Goal: Task Accomplishment & Management: Use online tool/utility

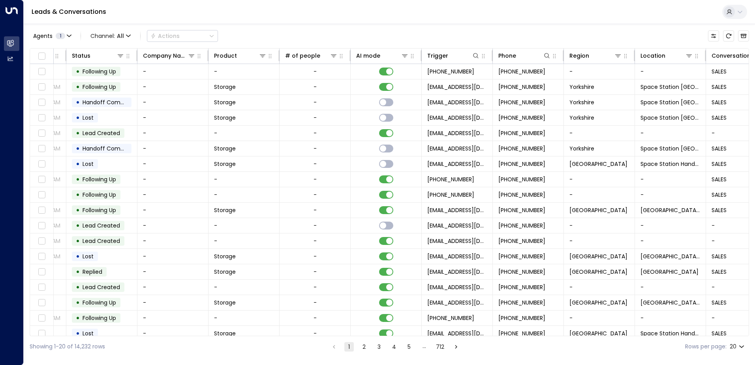
scroll to position [0, 230]
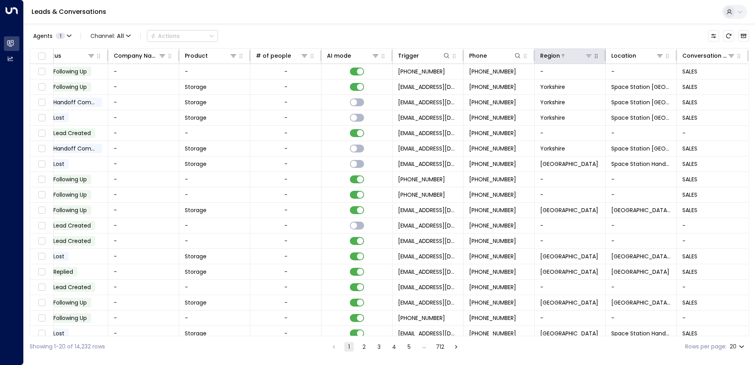
click at [589, 56] on icon at bounding box center [589, 55] width 6 height 3
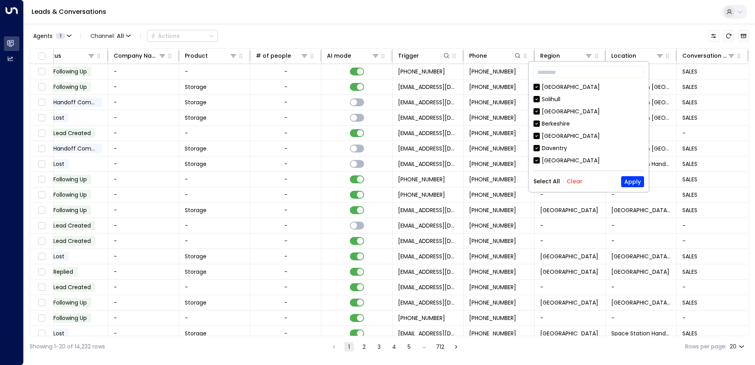
drag, startPoint x: 576, startPoint y: 178, endPoint x: 577, endPoint y: 166, distance: 12.7
click at [576, 178] on button "Clear" at bounding box center [574, 181] width 16 height 6
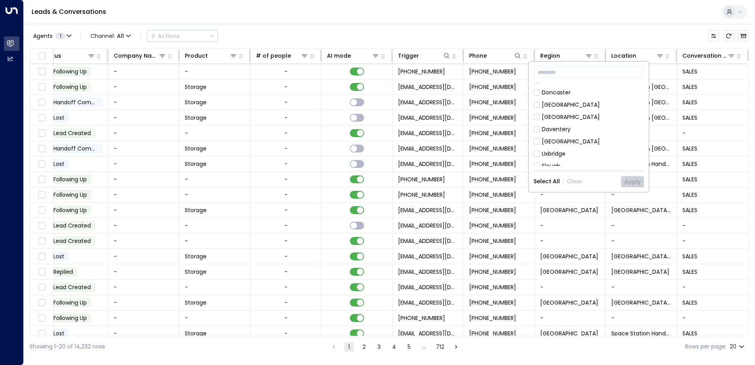
scroll to position [121, 0]
click at [567, 123] on div "[GEOGRAPHIC_DATA]" at bounding box center [571, 125] width 58 height 8
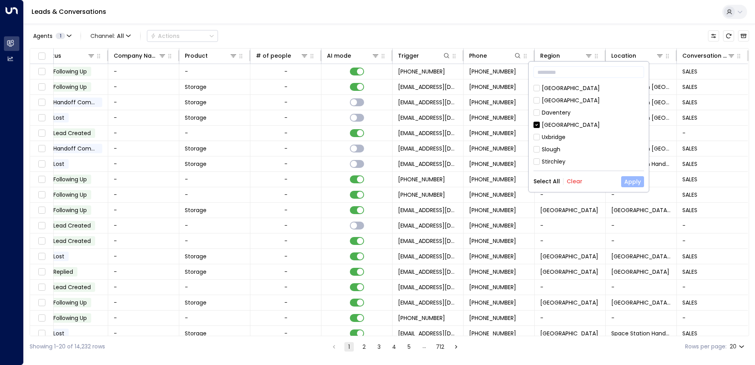
click at [634, 178] on button "Apply" at bounding box center [632, 181] width 23 height 11
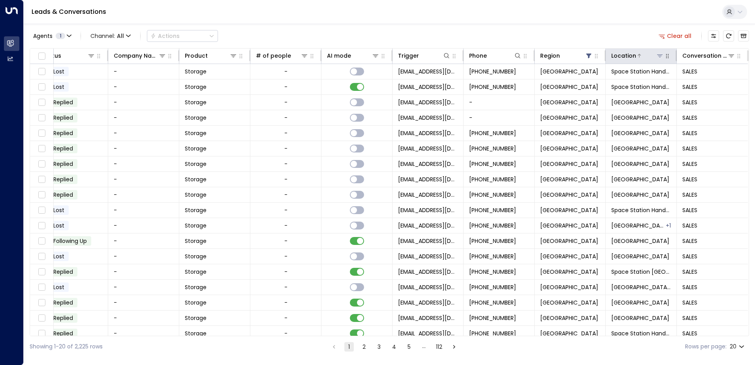
click at [657, 57] on icon at bounding box center [659, 55] width 6 height 6
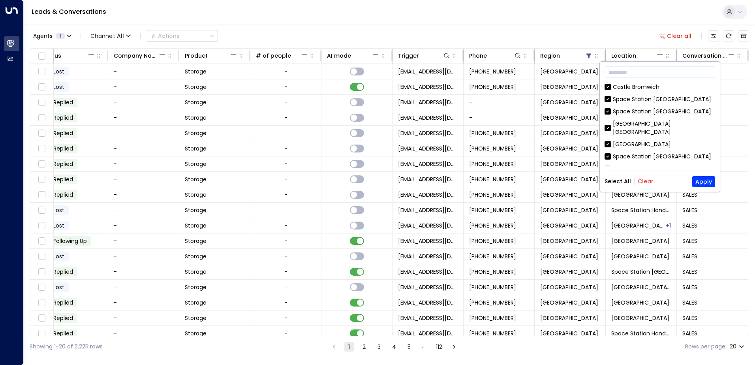
click at [649, 182] on button "Clear" at bounding box center [645, 181] width 16 height 6
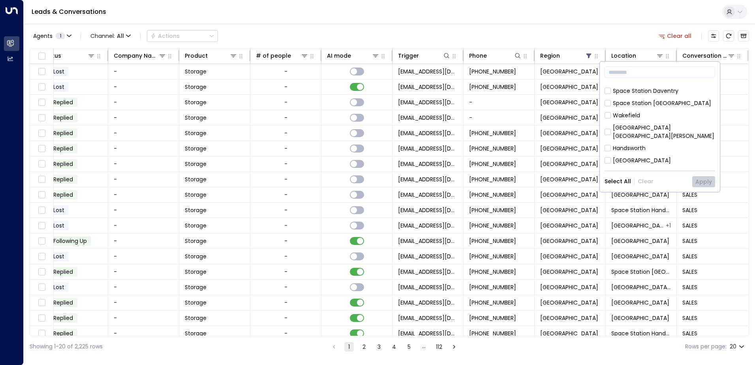
scroll to position [197, 0]
click at [633, 147] on div "[GEOGRAPHIC_DATA]" at bounding box center [642, 151] width 58 height 8
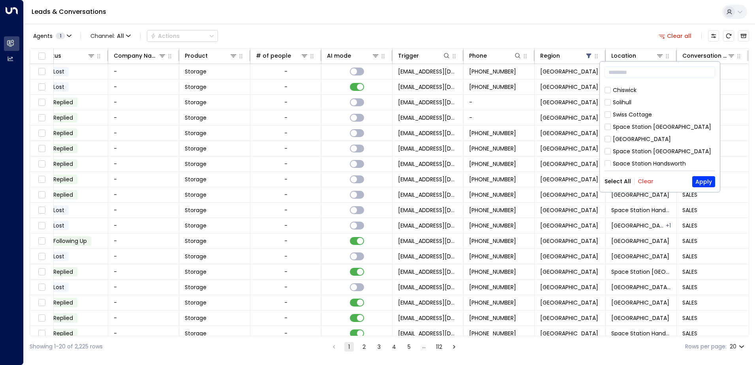
scroll to position [439, 0]
click at [627, 183] on div "Hall Green" at bounding box center [627, 187] width 28 height 8
click at [706, 177] on button "Apply" at bounding box center [703, 181] width 23 height 11
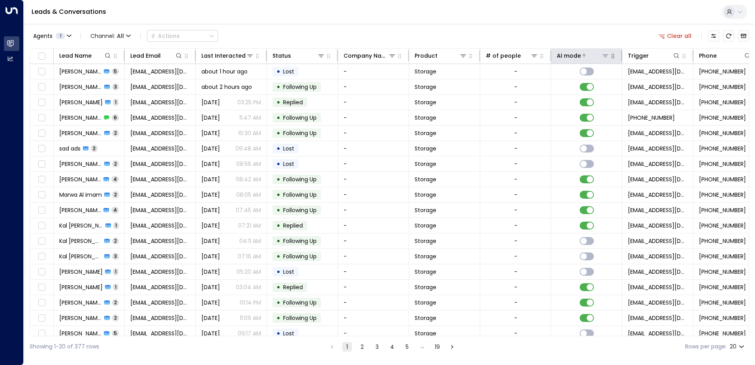
click at [574, 57] on div "AI mode" at bounding box center [569, 55] width 24 height 9
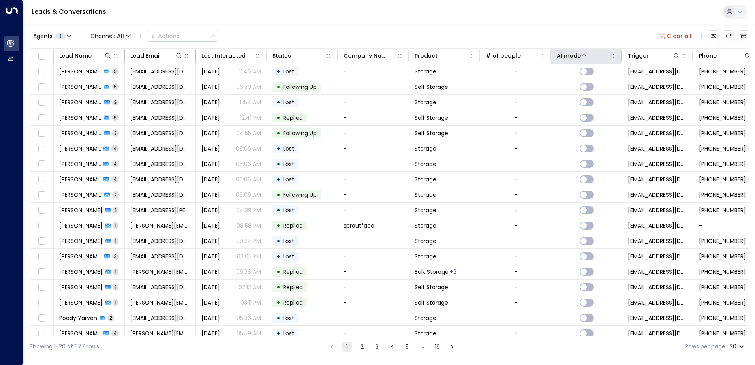
click at [574, 57] on div "AI mode" at bounding box center [569, 55] width 24 height 9
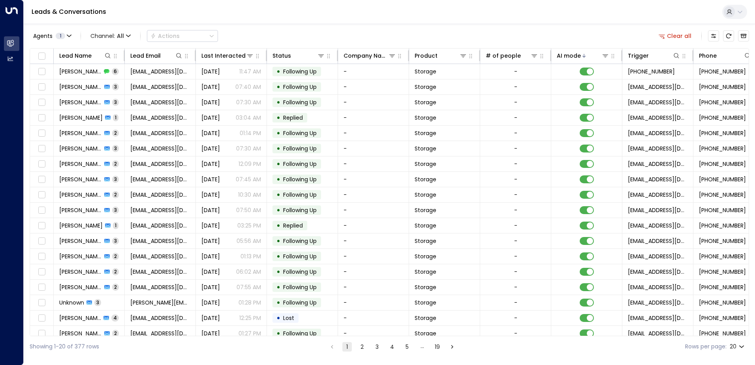
scroll to position [0, 232]
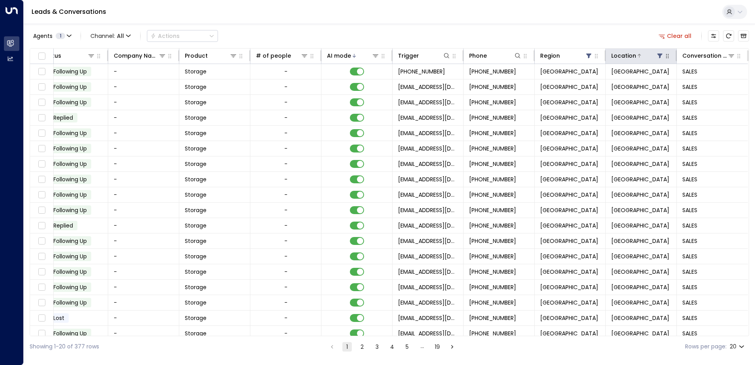
click at [658, 55] on icon at bounding box center [659, 56] width 5 height 5
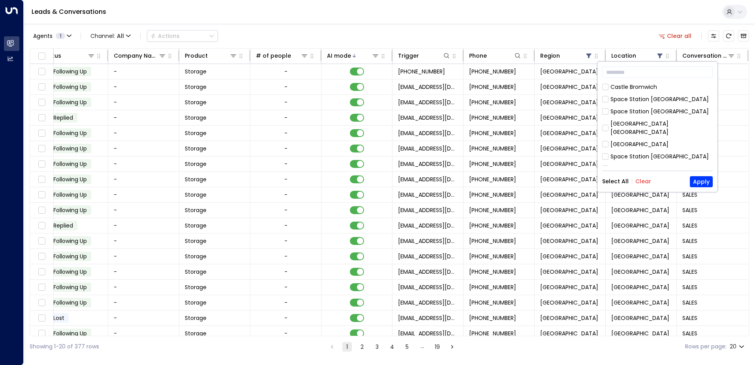
click at [645, 181] on button "Clear" at bounding box center [643, 181] width 16 height 6
click at [639, 152] on div "Space Station [GEOGRAPHIC_DATA]" at bounding box center [659, 156] width 98 height 8
click at [705, 181] on button "Apply" at bounding box center [701, 181] width 23 height 11
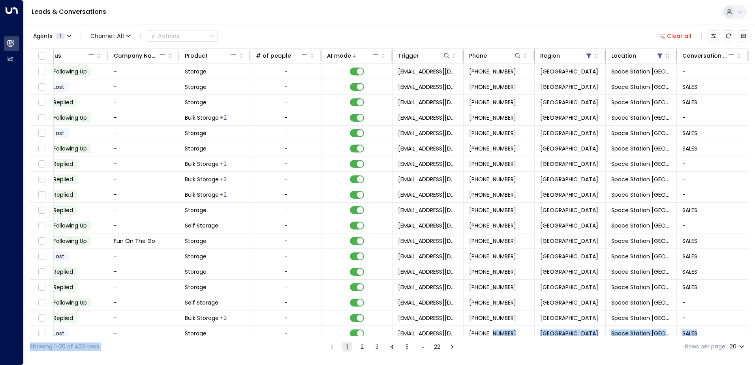
scroll to position [39, 232]
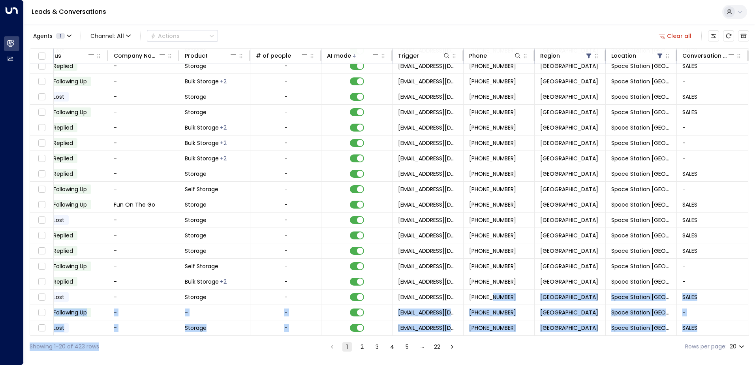
drag, startPoint x: 491, startPoint y: 332, endPoint x: 210, endPoint y: 341, distance: 280.8
click at [210, 341] on div "Agents 1 Channel: All Actions Clear all Lead Name Lead Email Last Interacted St…" at bounding box center [389, 190] width 719 height 333
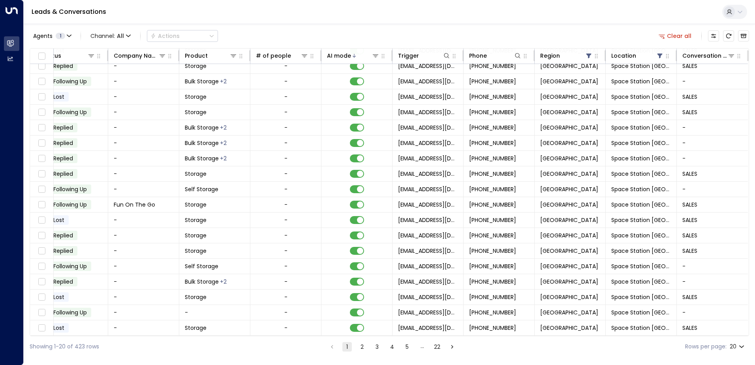
drag, startPoint x: 210, startPoint y: 341, endPoint x: 586, endPoint y: 359, distance: 376.2
click at [586, 357] on html "Overview Leads & Conversations Leads & Conversations Analytics Analytics Leads …" at bounding box center [377, 178] width 755 height 357
drag, startPoint x: 556, startPoint y: 336, endPoint x: 127, endPoint y: 337, distance: 429.5
click at [127, 337] on div "Agents 1 Channel: All Actions Clear all Lead Name Lead Email Last Interacted St…" at bounding box center [389, 190] width 719 height 333
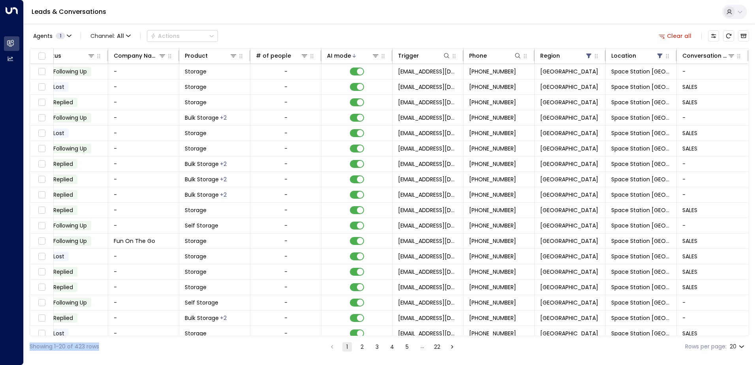
scroll to position [0, 0]
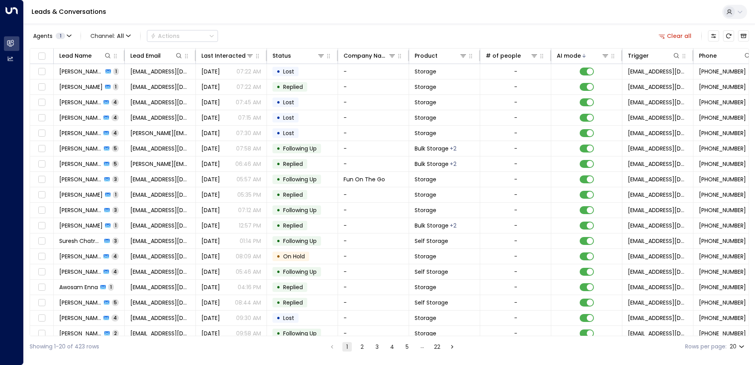
click at [515, 24] on div "Leads & Conversations" at bounding box center [389, 12] width 731 height 24
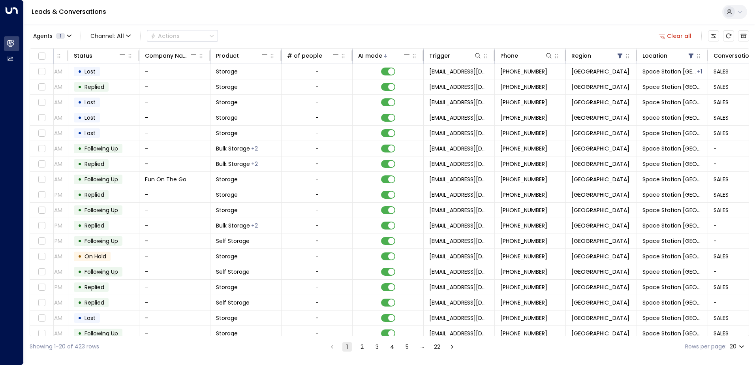
scroll to position [0, 232]
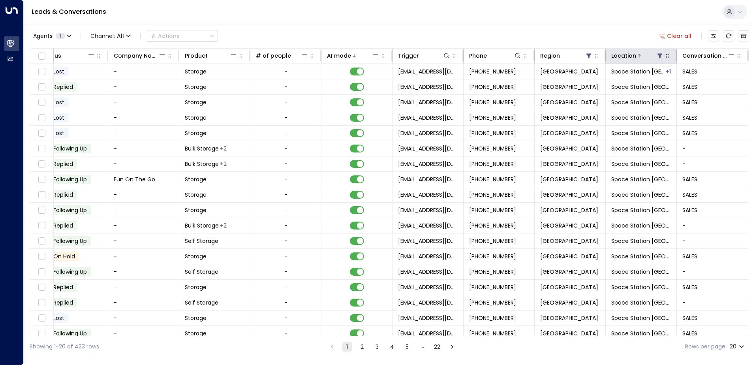
click at [657, 54] on icon at bounding box center [659, 56] width 5 height 5
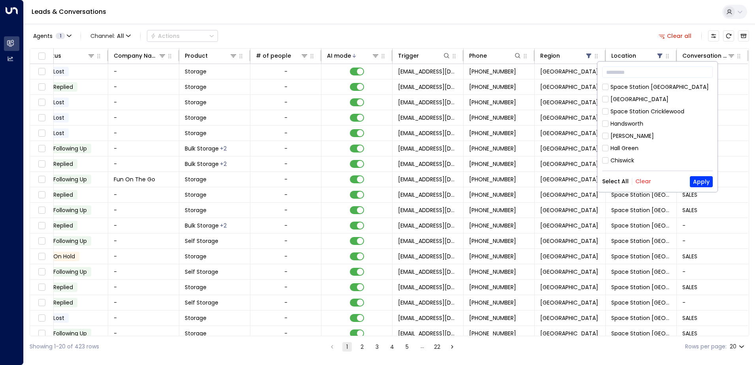
click at [641, 180] on button "Clear" at bounding box center [643, 181] width 16 height 6
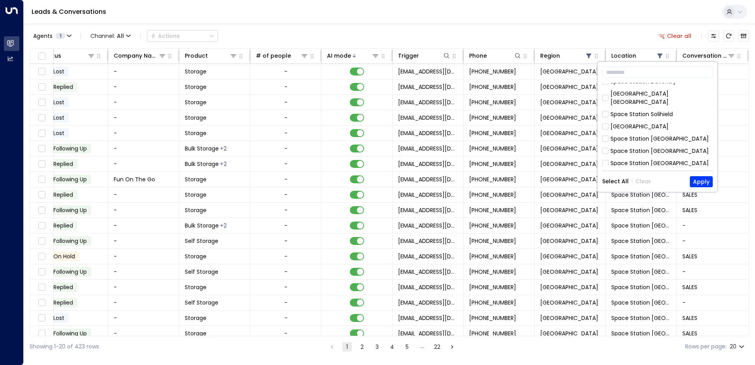
scroll to position [0, 0]
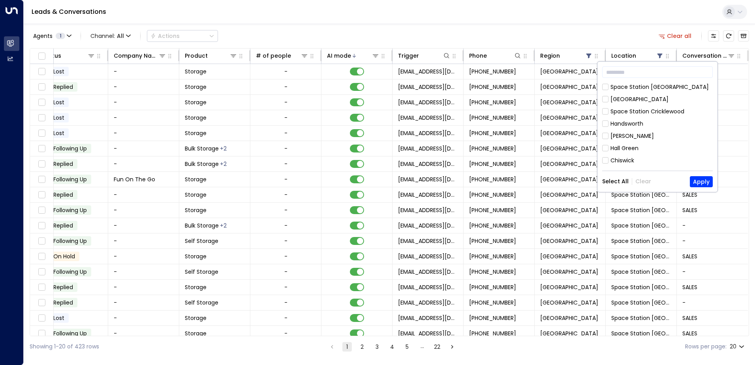
click at [632, 125] on div "Handsworth" at bounding box center [626, 124] width 33 height 8
click at [703, 178] on button "Apply" at bounding box center [701, 181] width 23 height 11
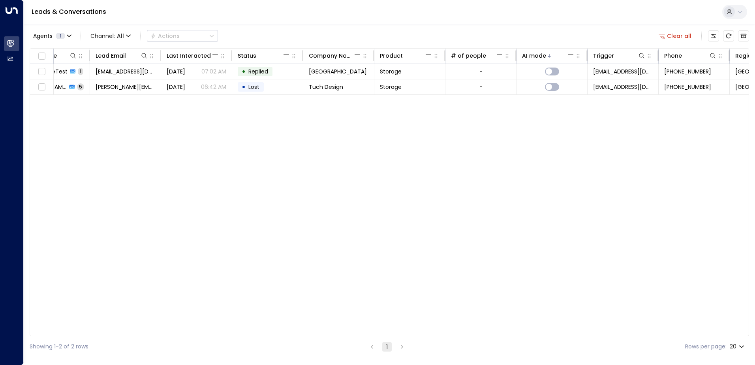
scroll to position [0, 230]
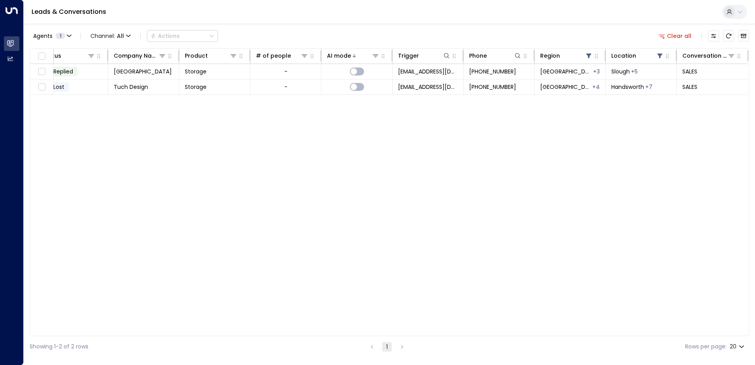
drag, startPoint x: 667, startPoint y: 37, endPoint x: 667, endPoint y: 42, distance: 4.4
click at [667, 37] on button "Clear all" at bounding box center [674, 35] width 39 height 11
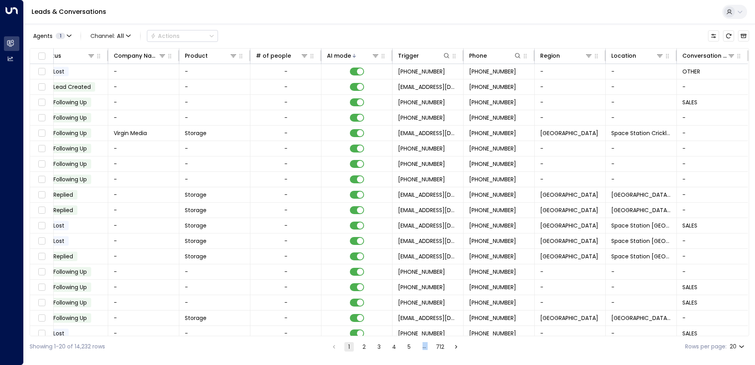
drag, startPoint x: 523, startPoint y: 336, endPoint x: 252, endPoint y: 336, distance: 270.8
click at [252, 336] on div "Showing 1-20 of 14,232 rows 1 2 3 4 5 … 712 Rows per page: 20 **" at bounding box center [389, 346] width 719 height 21
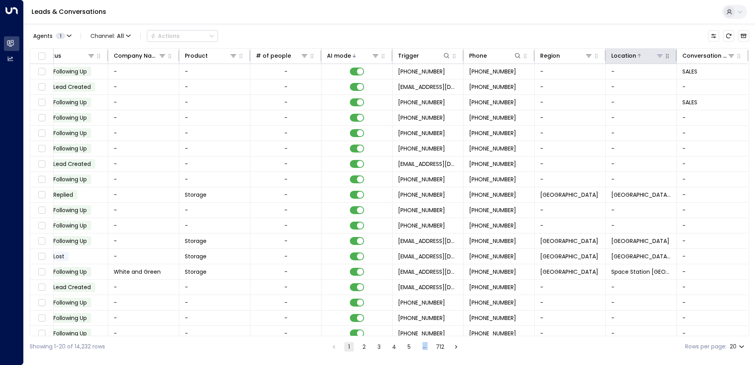
click at [662, 54] on icon at bounding box center [660, 55] width 6 height 3
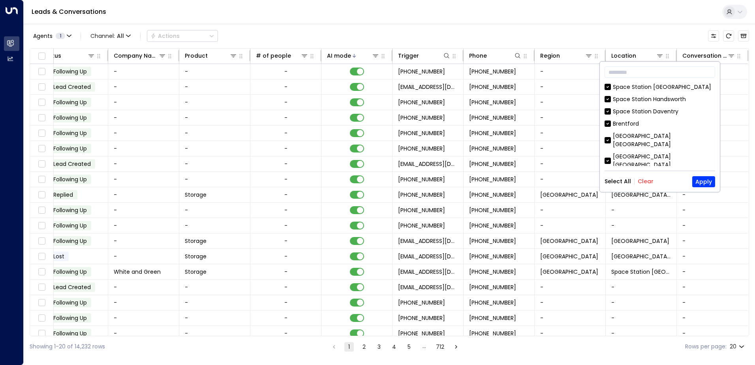
click at [641, 175] on div "​ [GEOGRAPHIC_DATA] [GEOGRAPHIC_DATA] [GEOGRAPHIC_DATA] [GEOGRAPHIC_DATA] [GEOG…" at bounding box center [660, 127] width 120 height 130
click at [641, 179] on button "Clear" at bounding box center [645, 181] width 16 height 6
click at [642, 100] on div "Space Station Handsworth" at bounding box center [649, 99] width 73 height 8
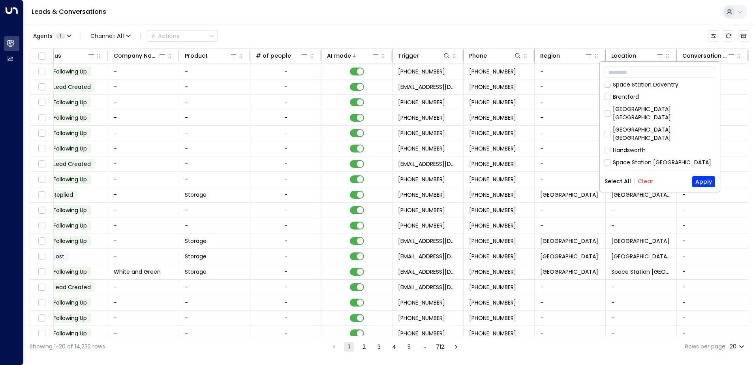
scroll to position [39, 0]
click at [636, 133] on div "Handsworth" at bounding box center [629, 137] width 33 height 8
